Goal: Navigation & Orientation: Find specific page/section

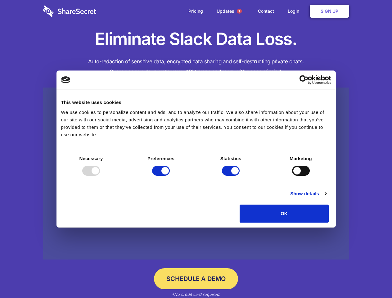
click at [100, 176] on div at bounding box center [91, 171] width 18 height 10
click at [170, 176] on input "Preferences" at bounding box center [161, 171] width 18 height 10
checkbox input "false"
click at [232, 176] on input "Statistics" at bounding box center [231, 171] width 18 height 10
checkbox input "false"
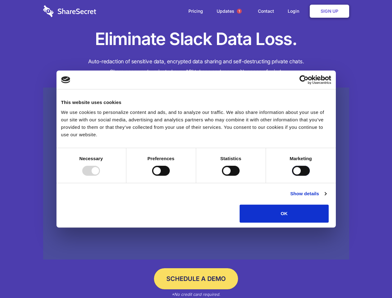
click at [292, 176] on input "Marketing" at bounding box center [301, 171] width 18 height 10
checkbox input "true"
click at [326, 197] on link "Show details" at bounding box center [308, 193] width 36 height 7
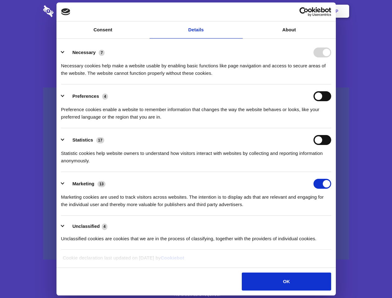
click at [331, 84] on li "Necessary 7 Necessary cookies help make a website usable by enabling basic func…" at bounding box center [196, 63] width 270 height 44
click at [239, 11] on span "1" at bounding box center [239, 11] width 5 height 5
